Goal: Navigation & Orientation: Find specific page/section

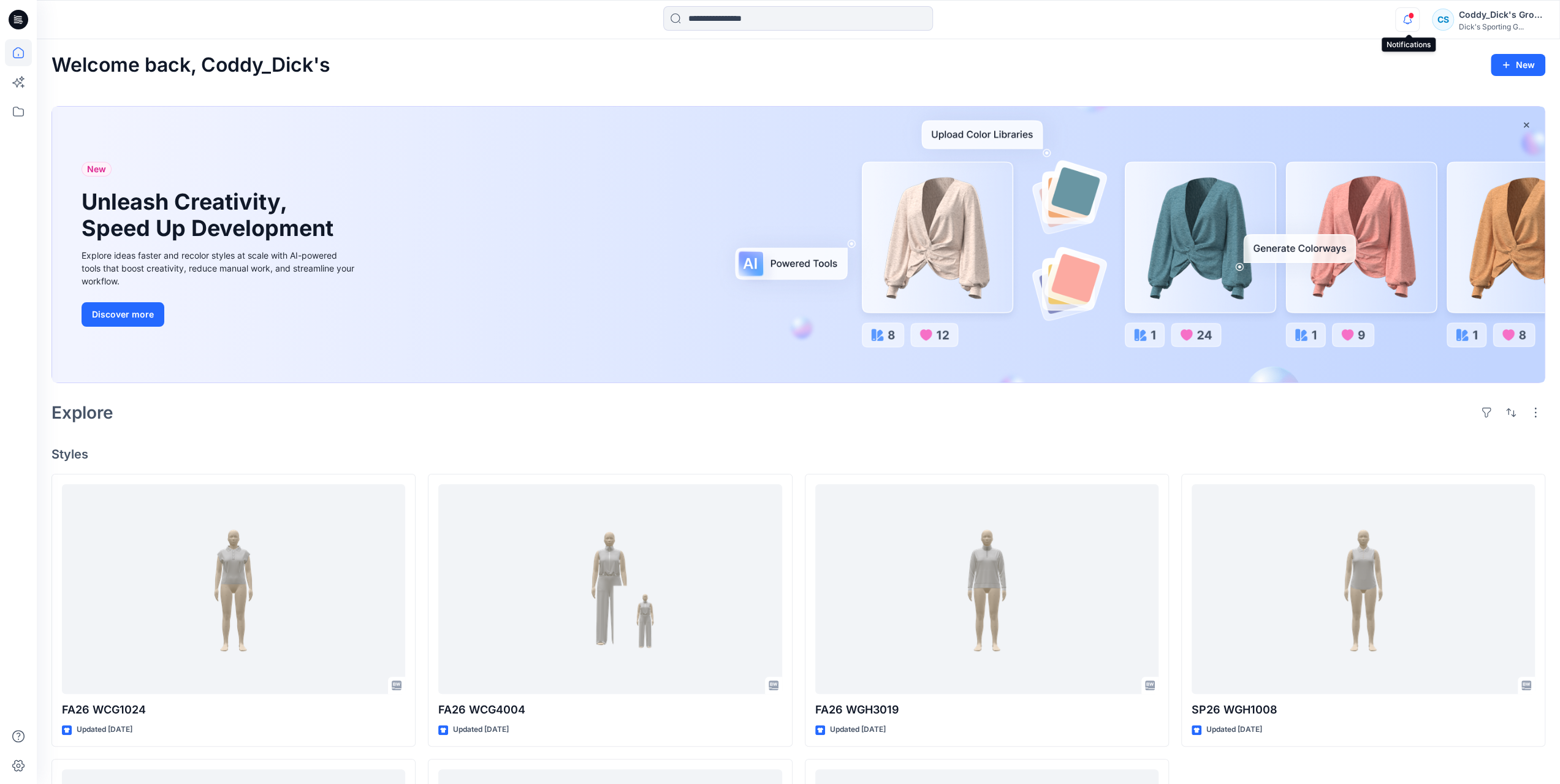
click at [1405, 19] on icon "button" at bounding box center [1408, 19] width 24 height 25
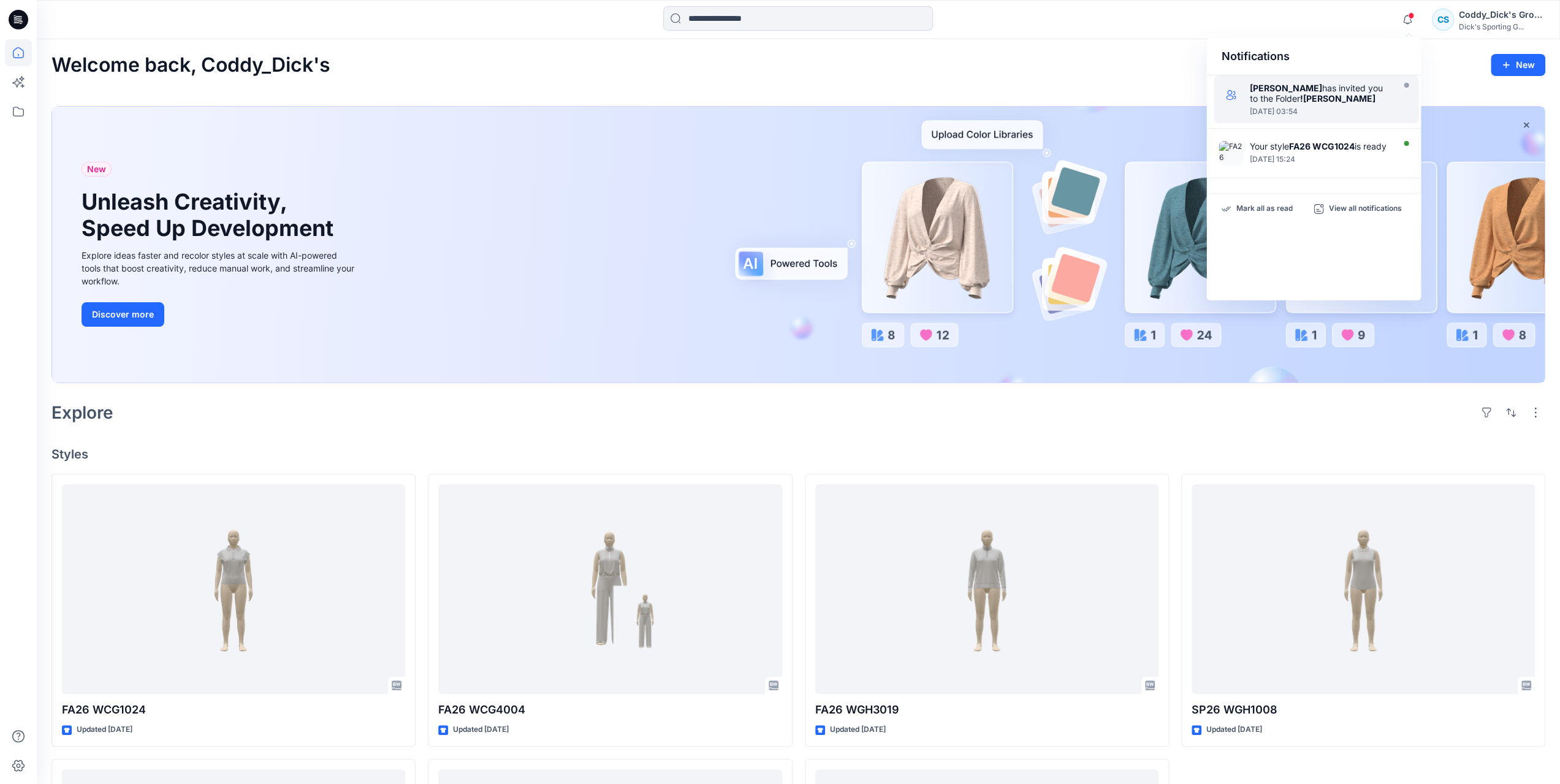
click at [1336, 106] on div "[PERSON_NAME] has invited you to the Folder ![PERSON_NAME] [DATE] 03:54" at bounding box center [1322, 99] width 147 height 33
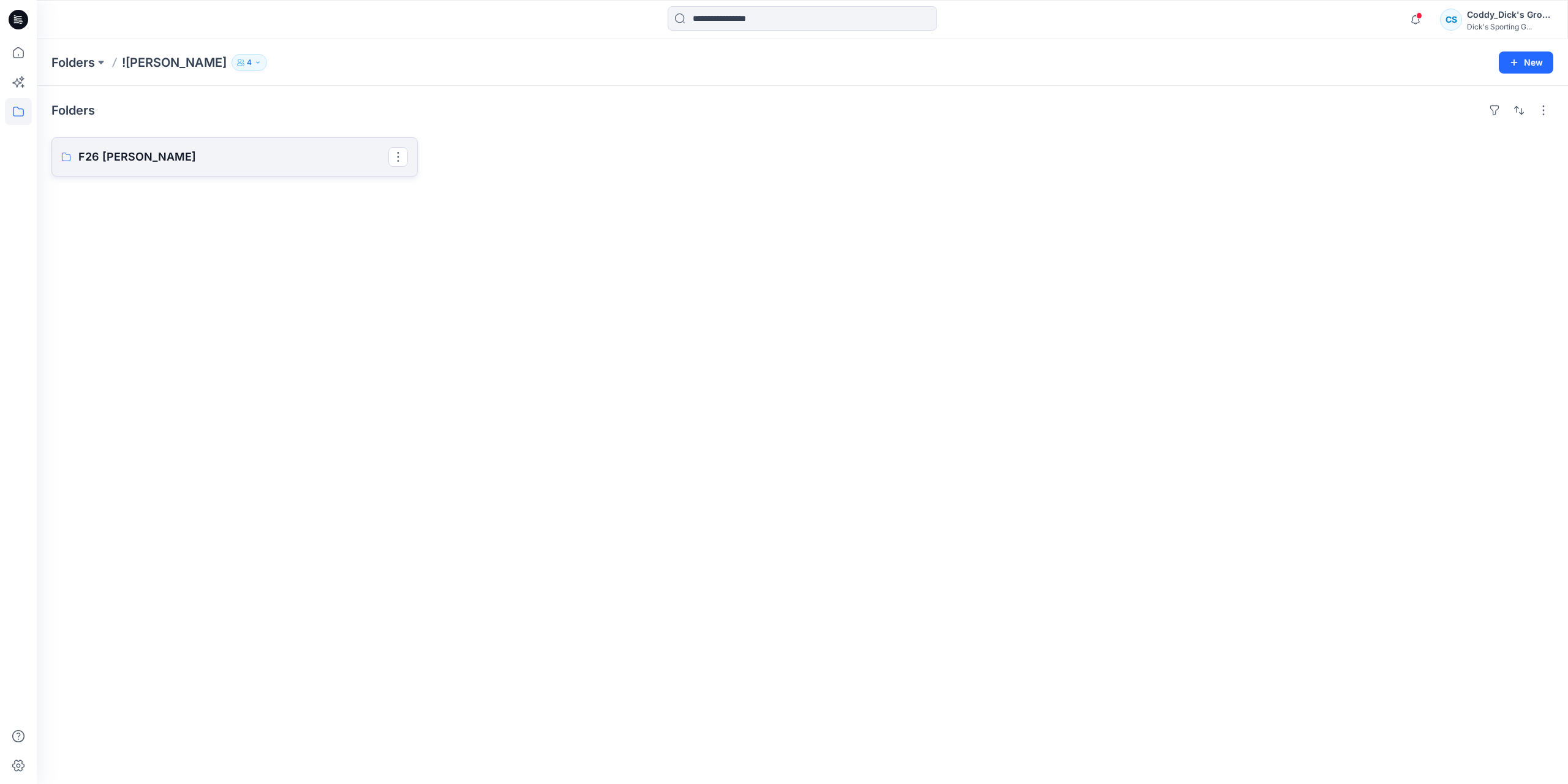
click at [192, 162] on p "F26 [PERSON_NAME]" at bounding box center [234, 156] width 310 height 17
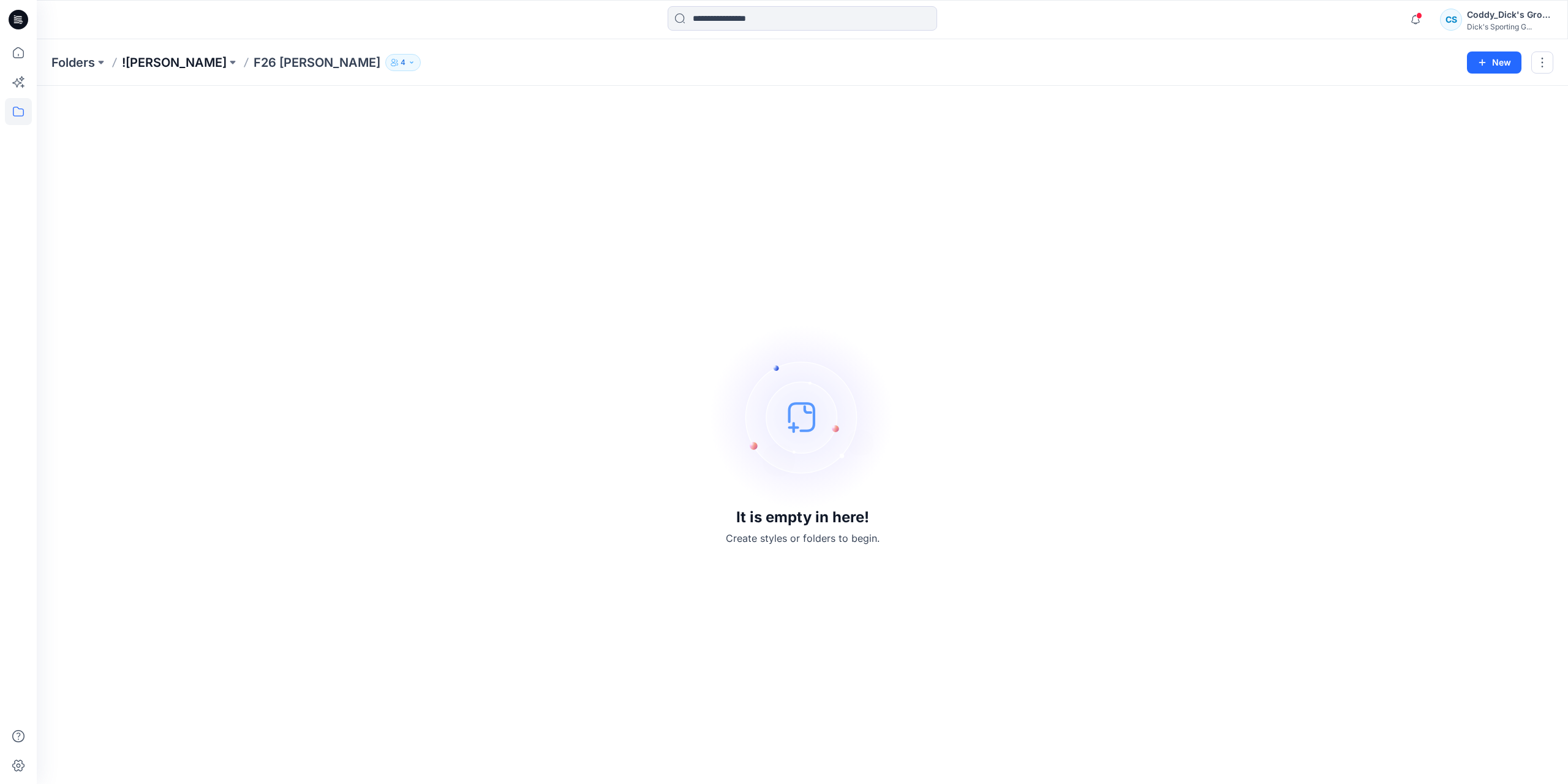
click at [192, 60] on p "![PERSON_NAME]" at bounding box center [174, 62] width 105 height 17
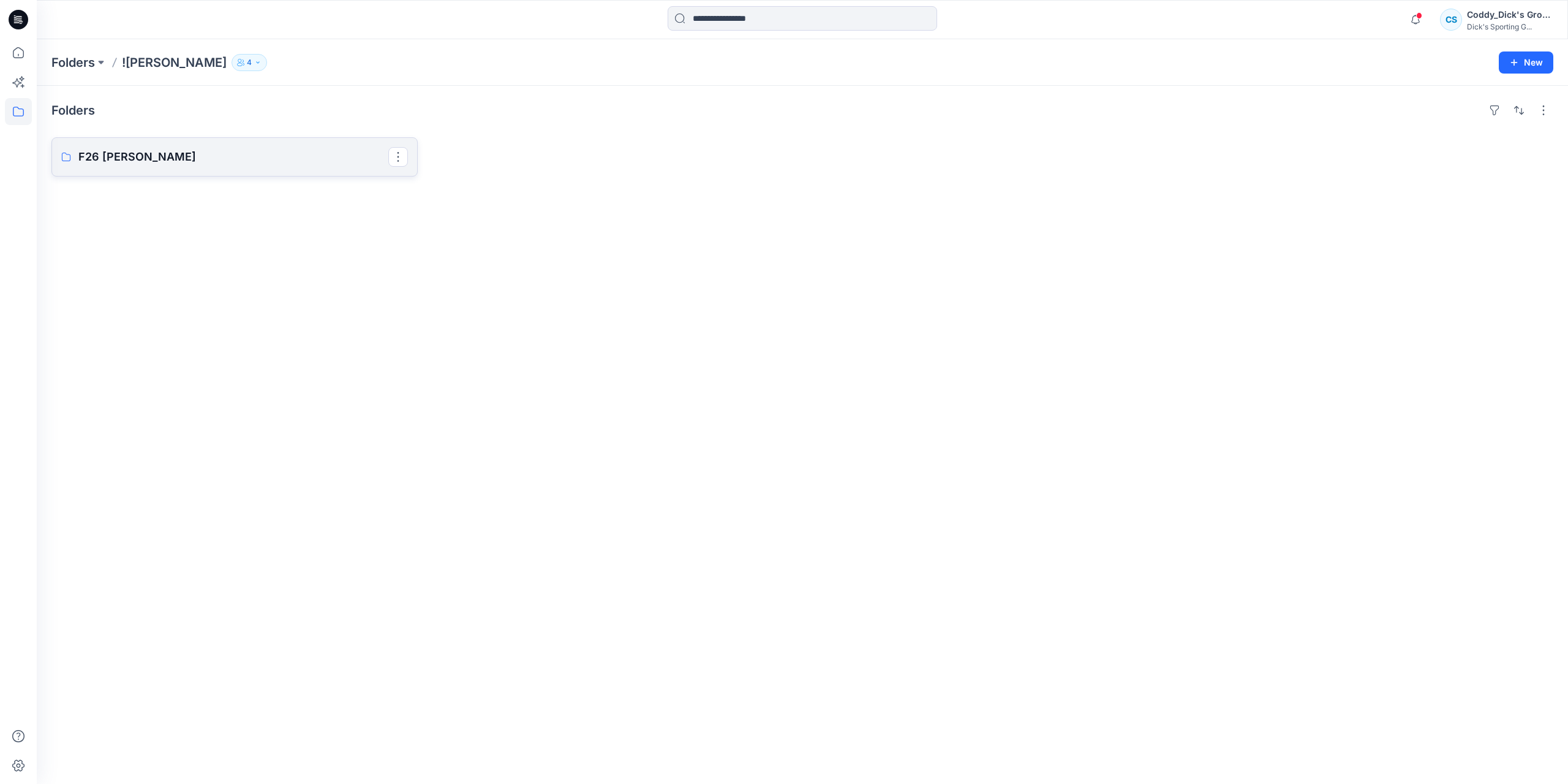
click at [206, 169] on link "F26 [PERSON_NAME]" at bounding box center [234, 156] width 366 height 39
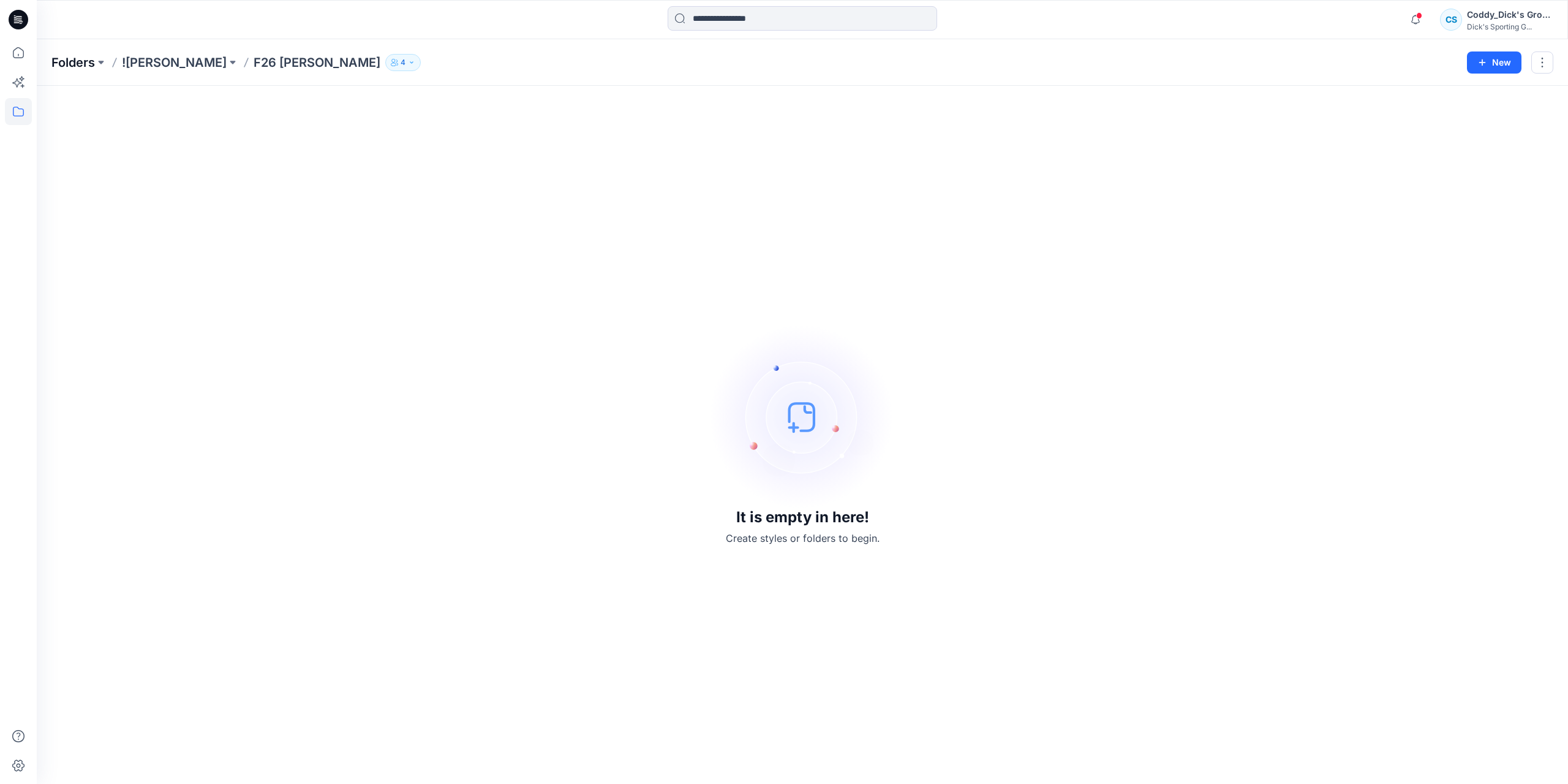
click at [92, 64] on p "Folders" at bounding box center [73, 62] width 44 height 17
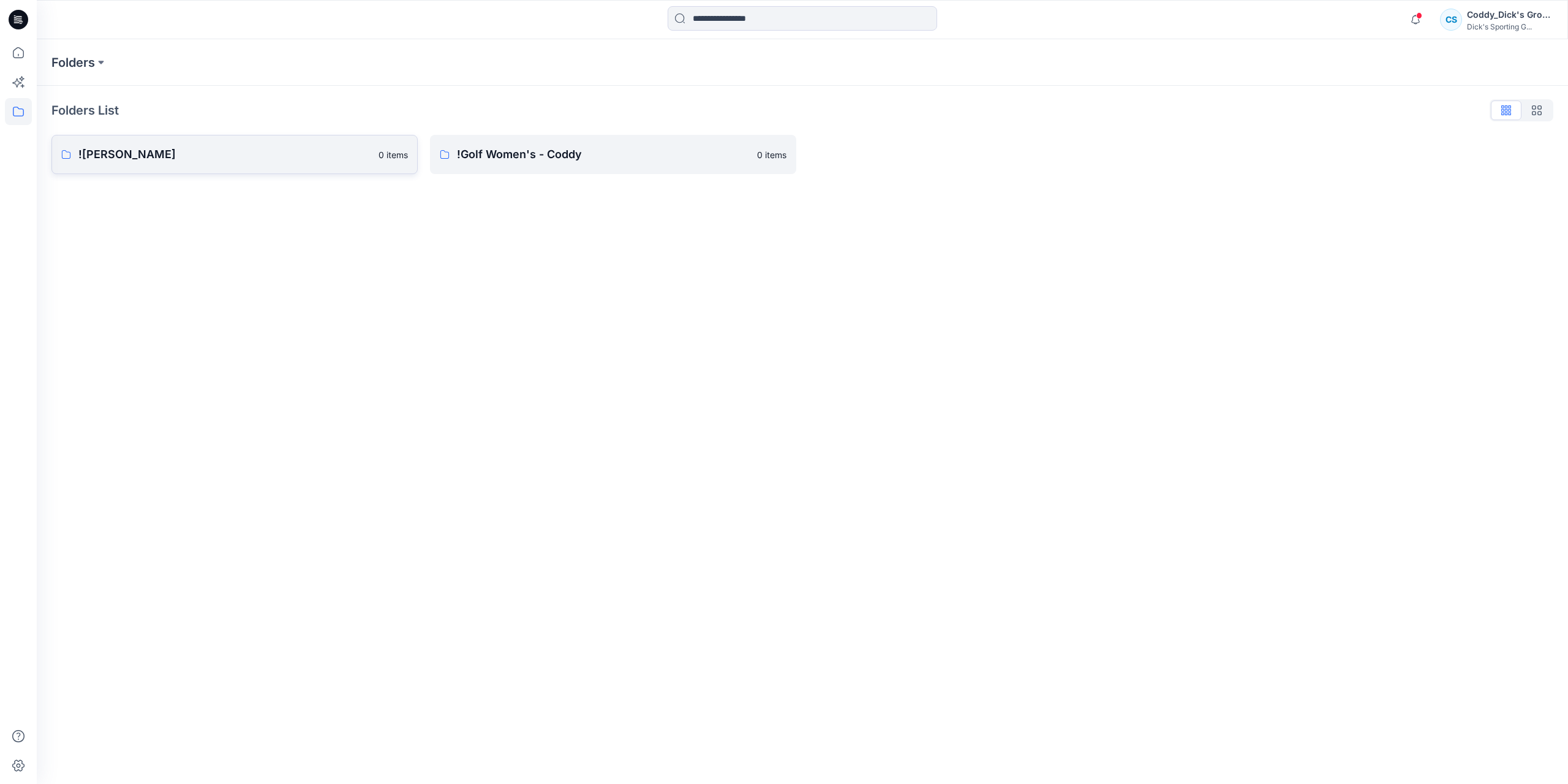
click at [379, 161] on p "0 items" at bounding box center [393, 154] width 29 height 13
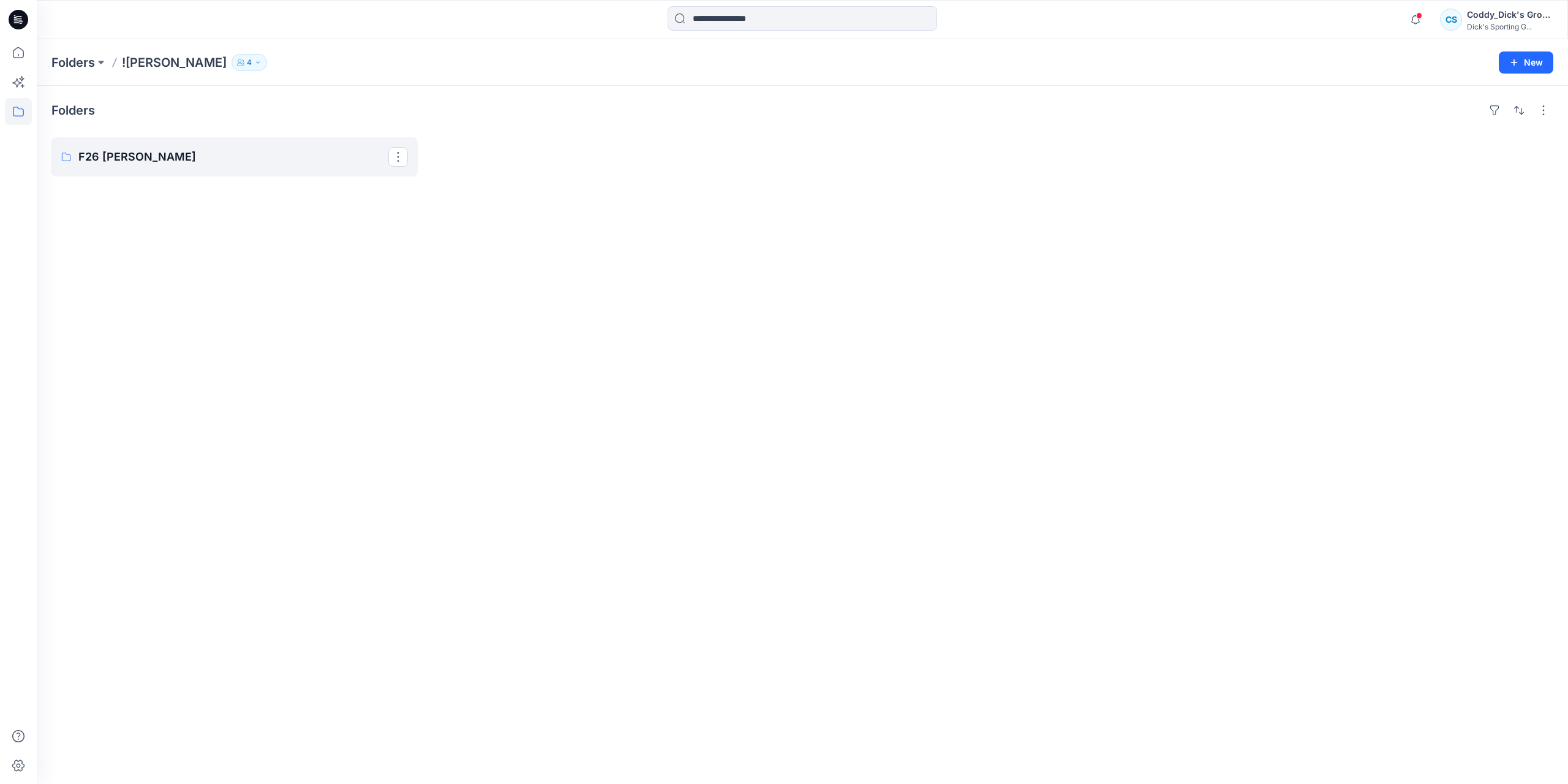
click at [379, 161] on p "F26 [PERSON_NAME]" at bounding box center [234, 156] width 310 height 17
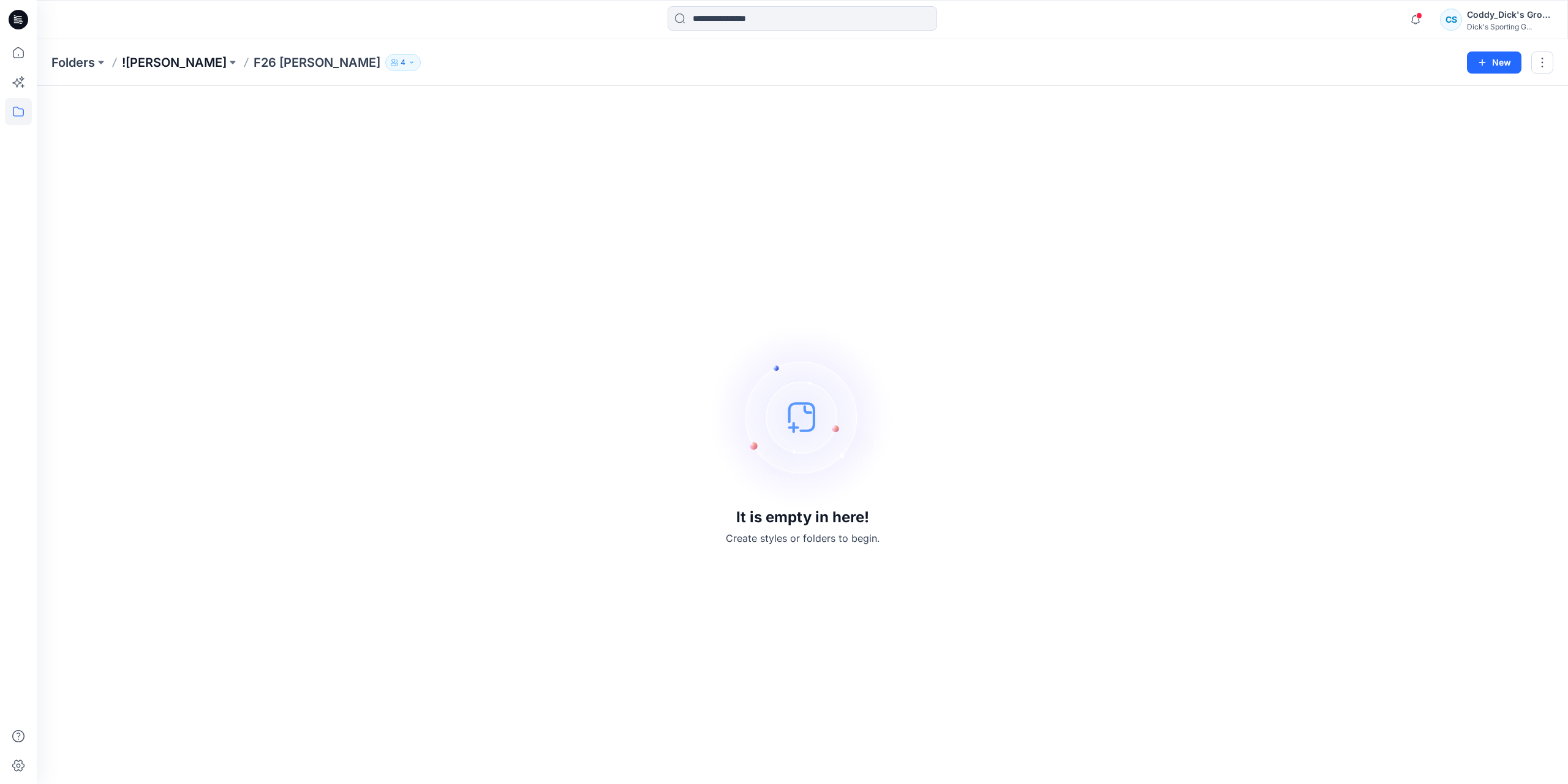
click at [174, 62] on p "![PERSON_NAME]" at bounding box center [174, 62] width 105 height 17
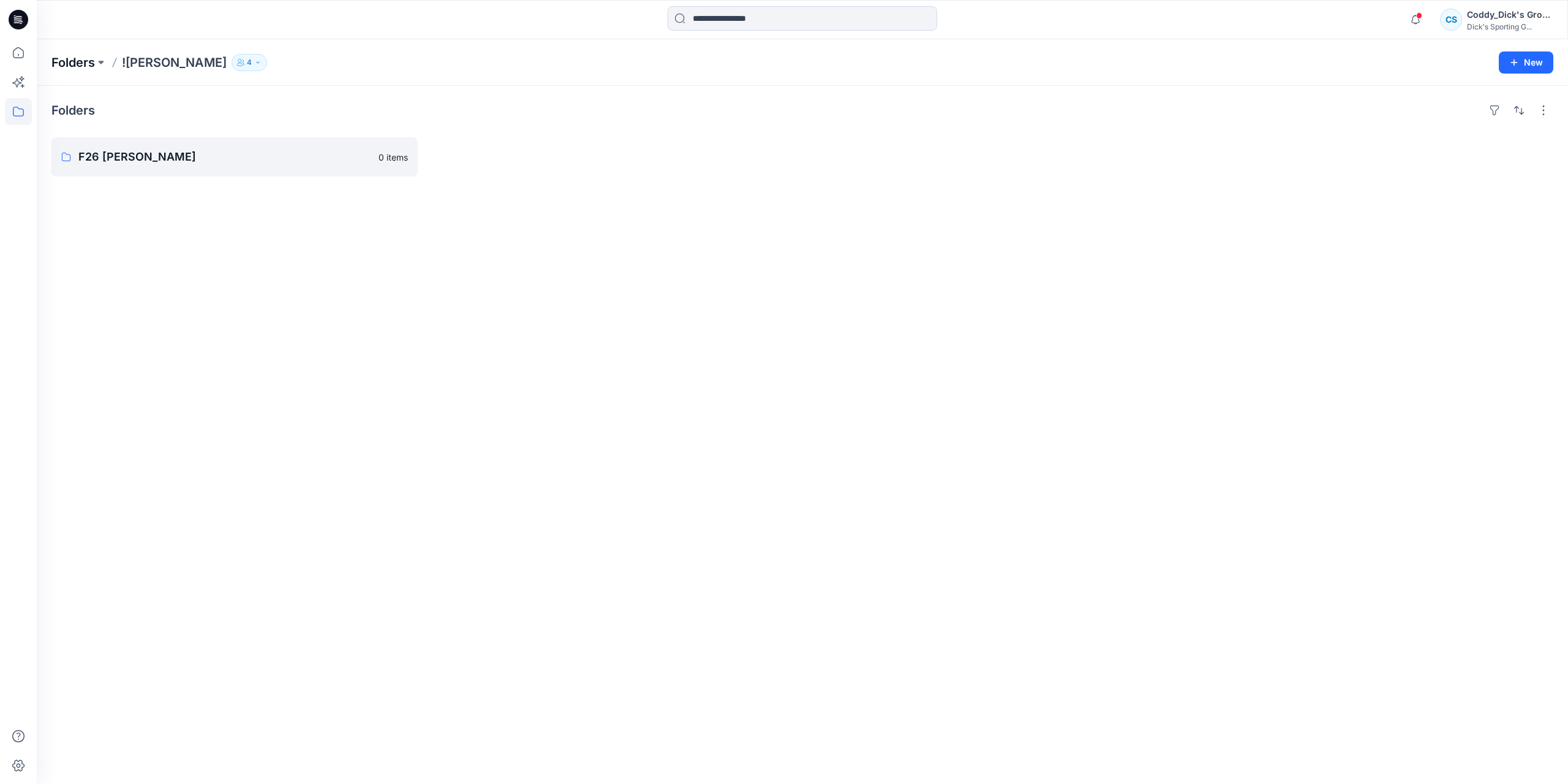
click at [87, 61] on p "Folders" at bounding box center [73, 62] width 44 height 17
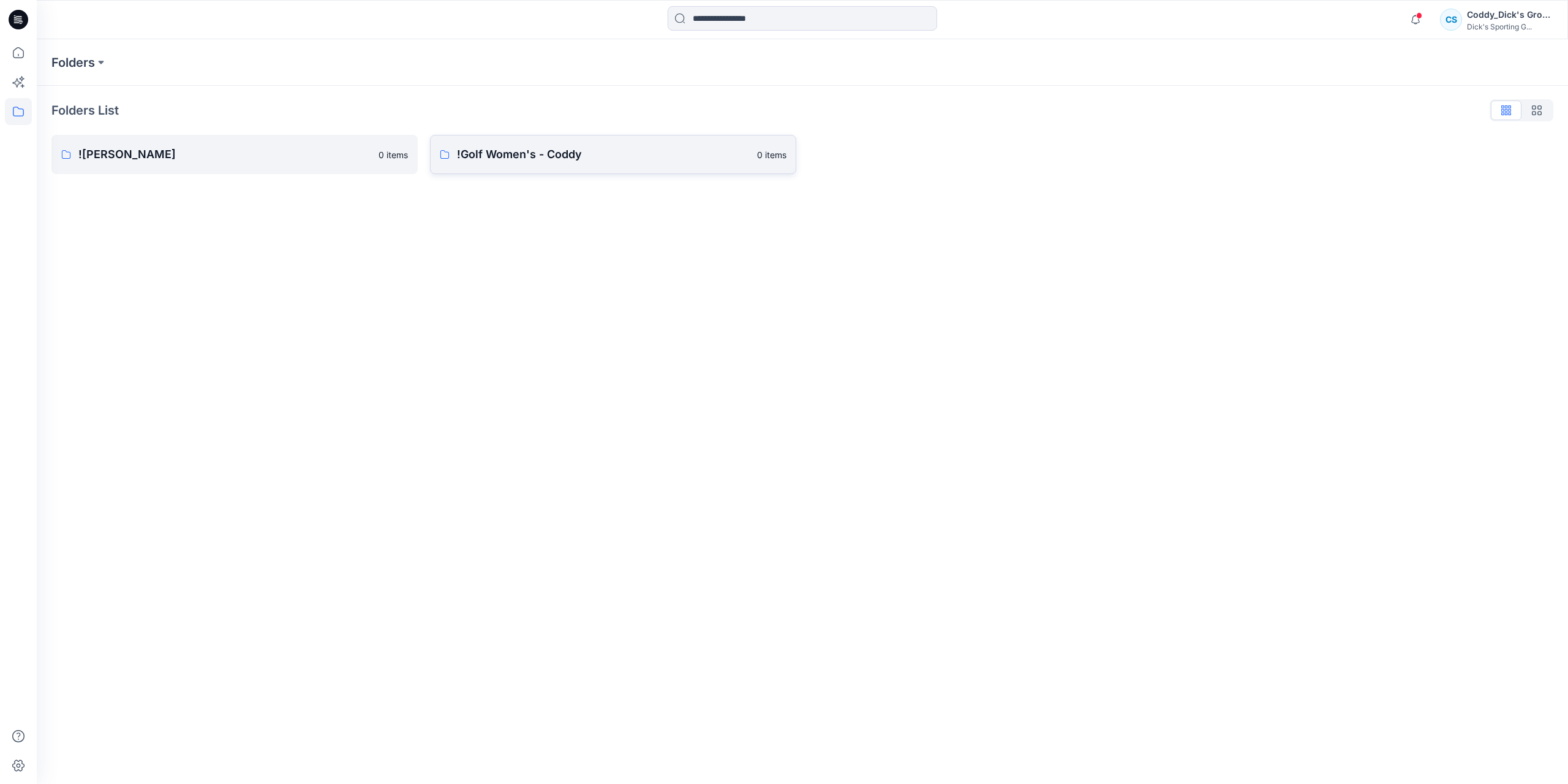
click at [567, 166] on link "!Golf Women's - Coddy 0 items" at bounding box center [612, 154] width 366 height 39
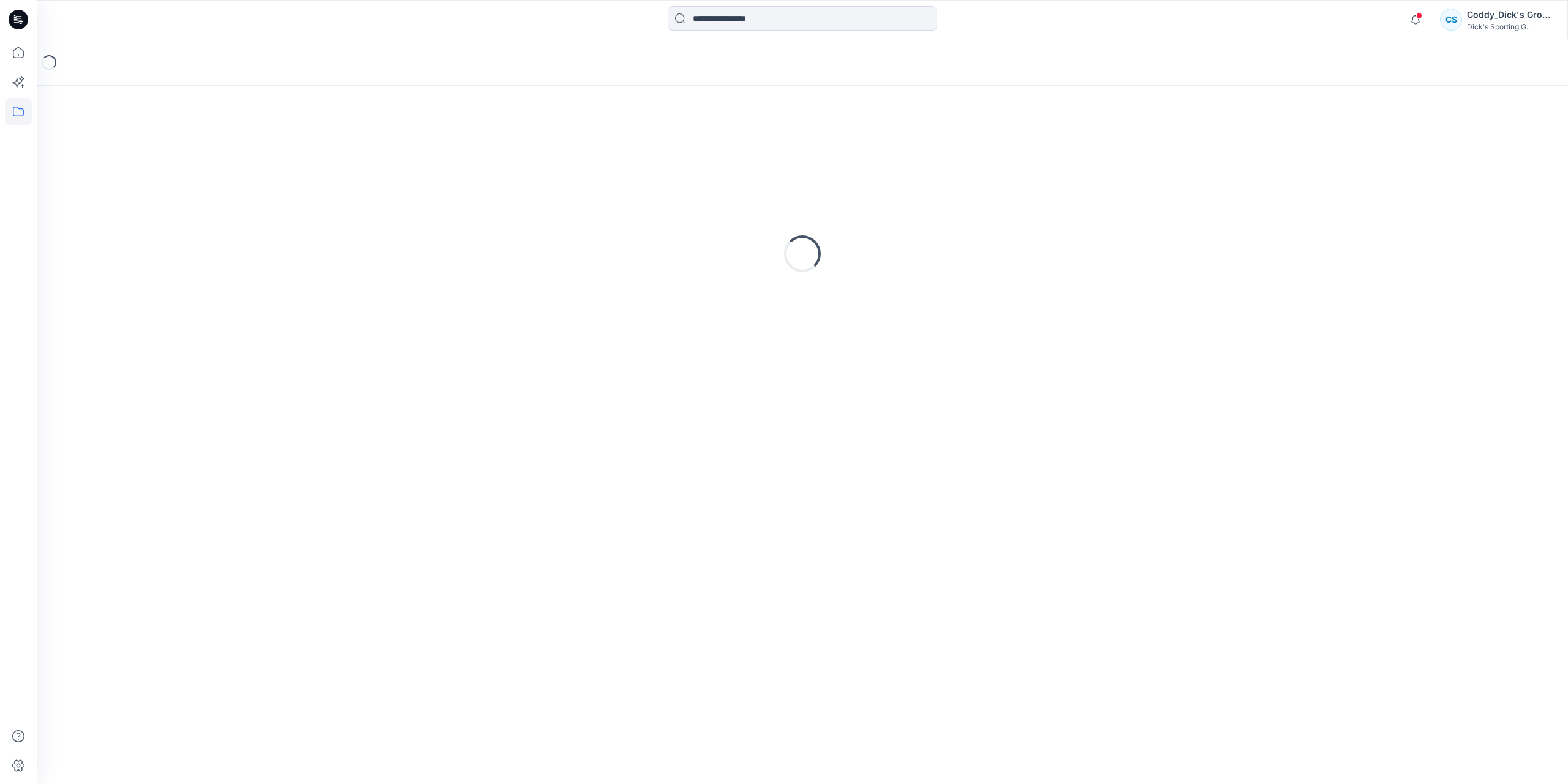
click at [567, 166] on div "Loading..." at bounding box center [802, 254] width 1501 height 307
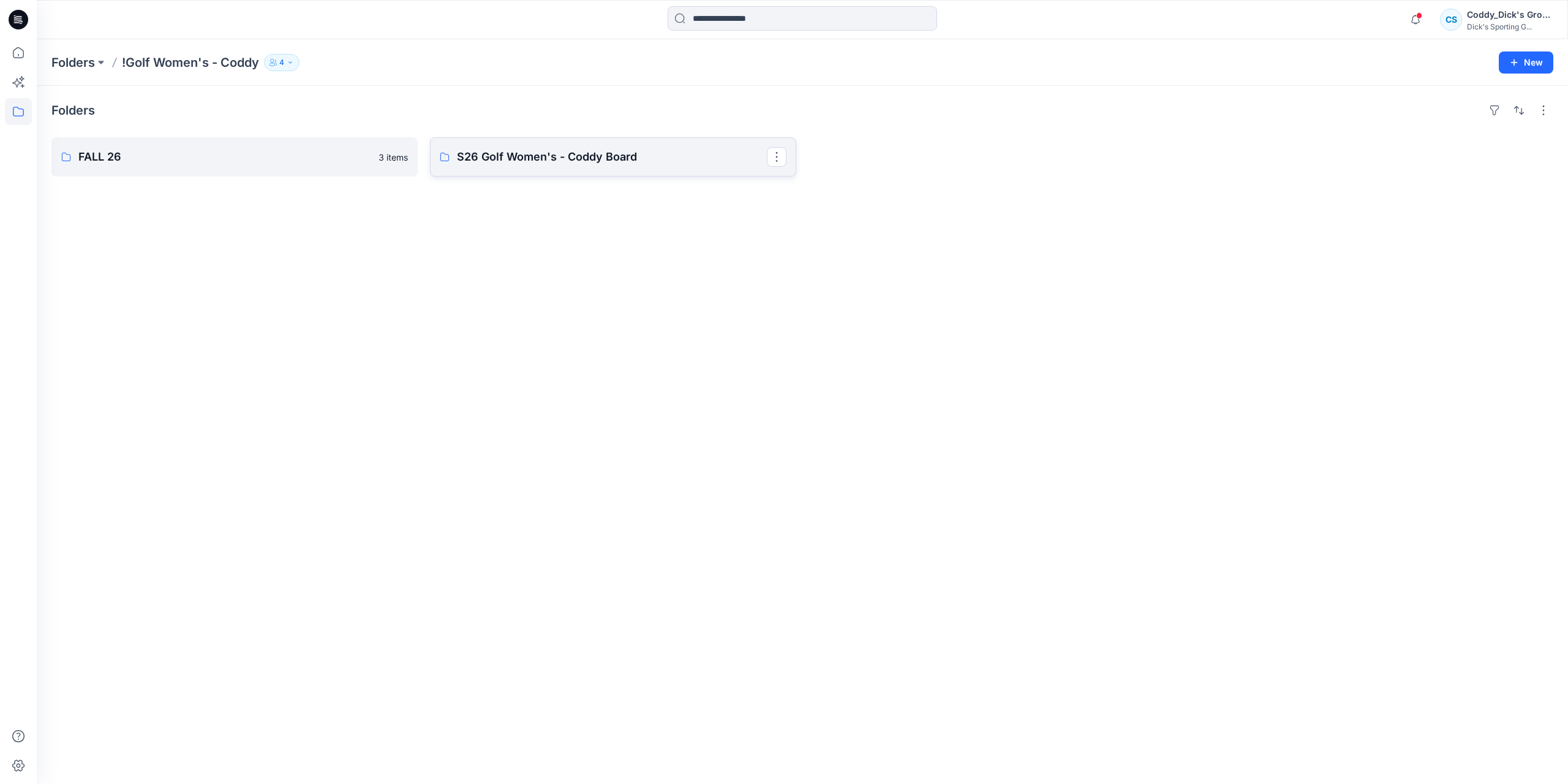
click at [607, 169] on link "S26 Golf Women's - Coddy Board" at bounding box center [612, 156] width 366 height 39
